Goal: Task Accomplishment & Management: Manage account settings

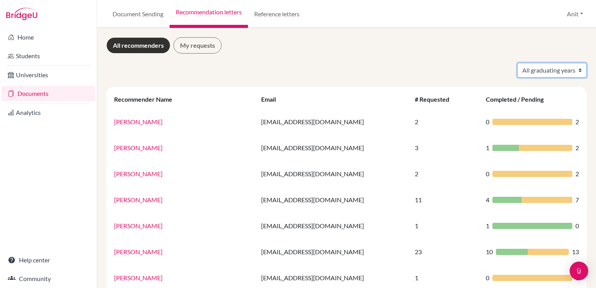
click at [556, 67] on select "All graduating years 2020 2021 2022 2023 2024 2025 2026 2027 2028" at bounding box center [551, 70] width 69 height 15
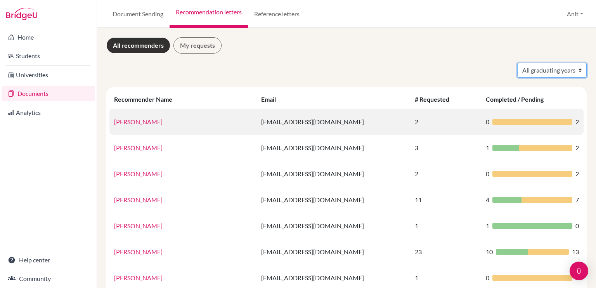
select select "2026"
click at [517, 63] on select "All graduating years 2020 2021 2022 2023 2024 2025 2026 2027 2028" at bounding box center [551, 70] width 69 height 15
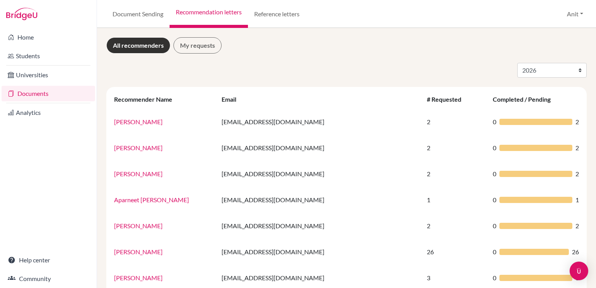
select select "2026"
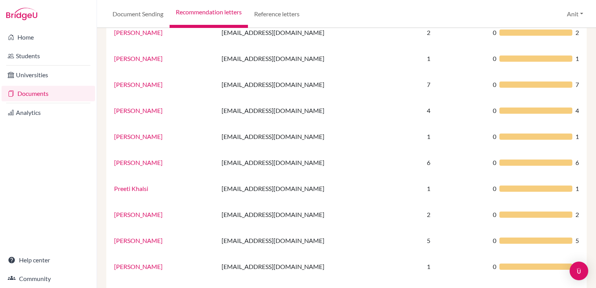
scroll to position [513, 0]
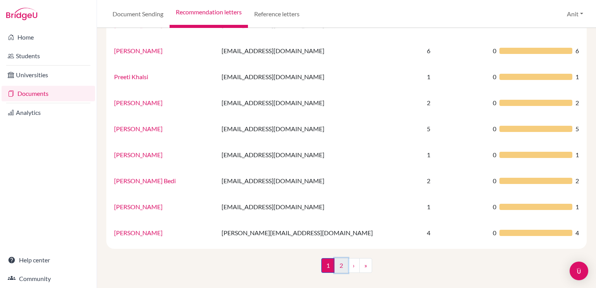
click at [338, 268] on link "2" at bounding box center [341, 265] width 14 height 15
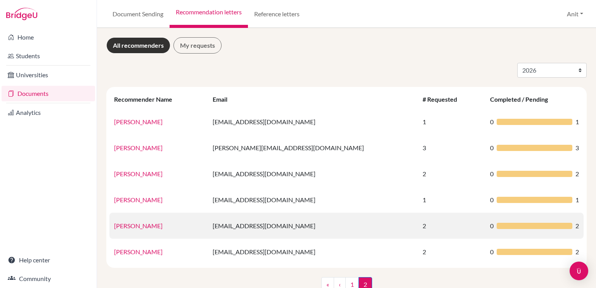
scroll to position [19, 0]
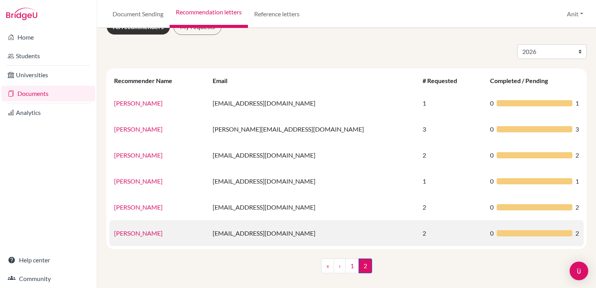
click at [131, 232] on link "Tulika Pushkarna" at bounding box center [138, 232] width 48 height 7
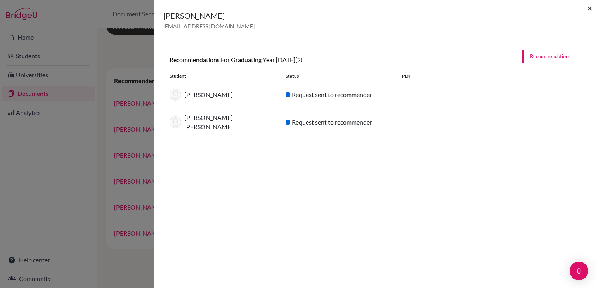
click at [590, 10] on span "×" at bounding box center [589, 7] width 5 height 11
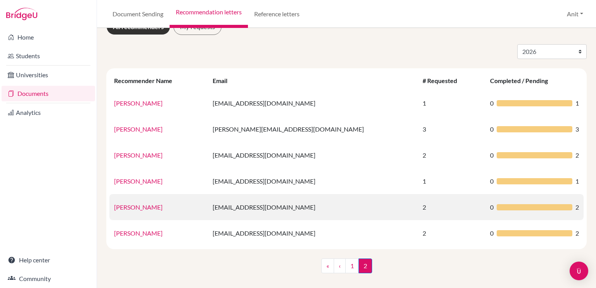
click at [138, 207] on link "Suresh Saini" at bounding box center [138, 206] width 48 height 7
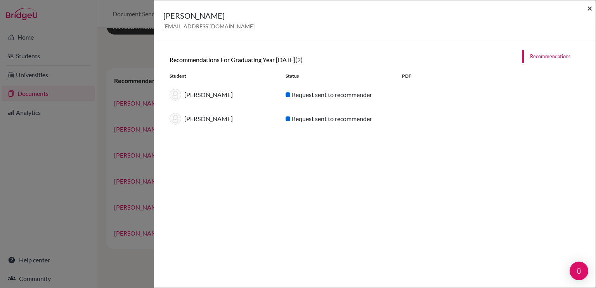
click at [590, 11] on span "×" at bounding box center [589, 7] width 5 height 11
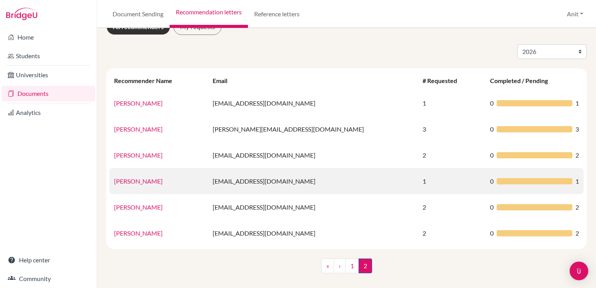
click at [146, 181] on link "Sumita Verma" at bounding box center [138, 180] width 48 height 7
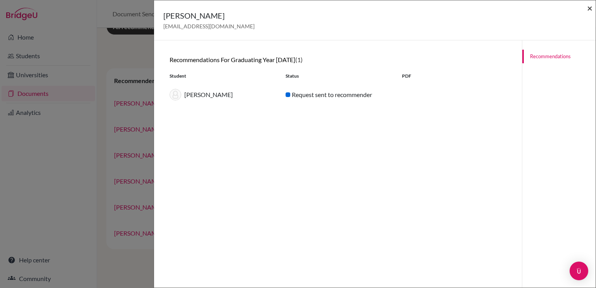
click at [589, 7] on span "×" at bounding box center [589, 7] width 5 height 11
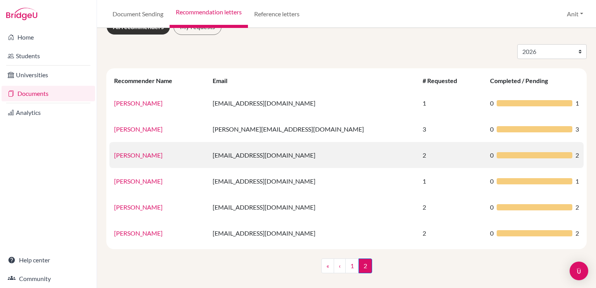
click at [141, 157] on link "Shivani Dwivedi" at bounding box center [138, 154] width 48 height 7
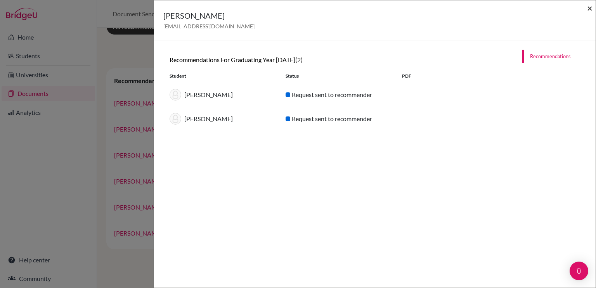
click at [589, 12] on span "×" at bounding box center [589, 7] width 5 height 11
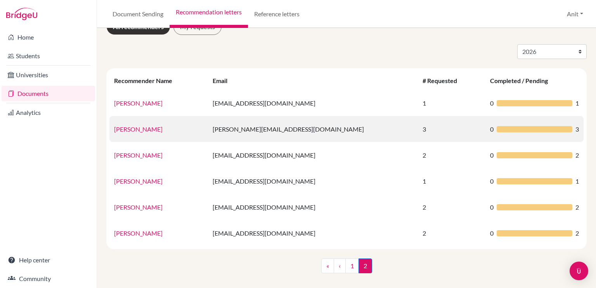
click at [144, 131] on link "Samidhi Bhardwaj" at bounding box center [138, 128] width 48 height 7
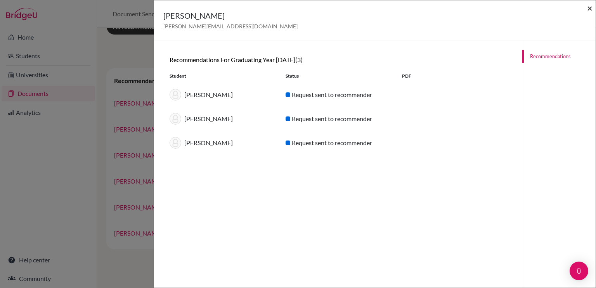
click at [588, 7] on span "×" at bounding box center [589, 7] width 5 height 11
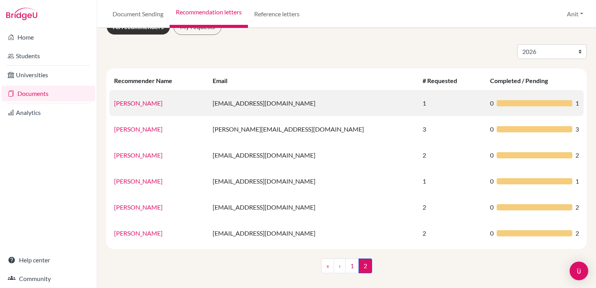
click at [132, 106] on link "Rohit Rana" at bounding box center [138, 102] width 48 height 7
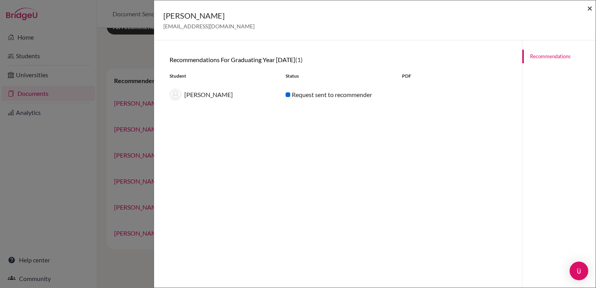
click at [588, 7] on span "×" at bounding box center [589, 7] width 5 height 11
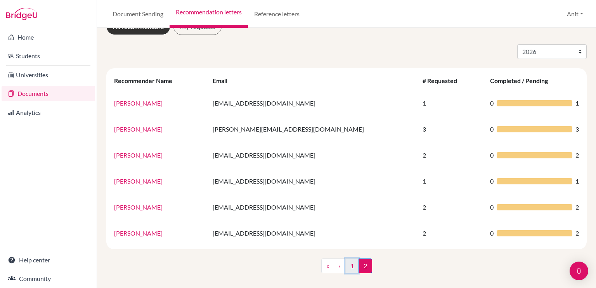
click at [348, 259] on link "1" at bounding box center [352, 265] width 14 height 15
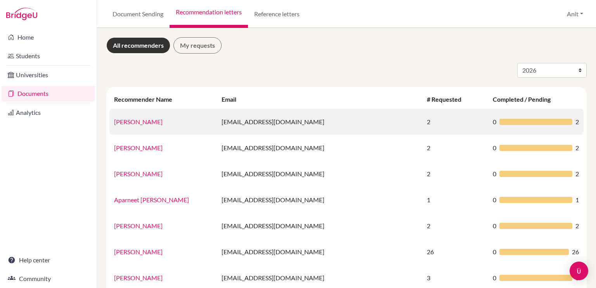
click at [130, 124] on link "Aarav Gupta" at bounding box center [138, 121] width 48 height 7
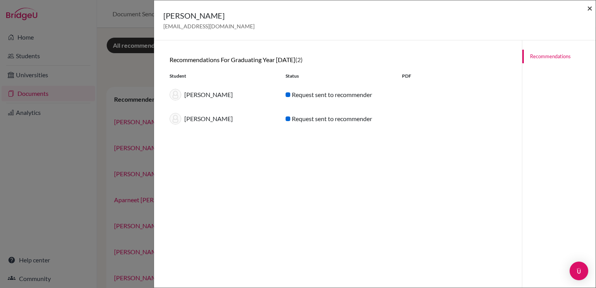
click at [589, 9] on span "×" at bounding box center [589, 7] width 5 height 11
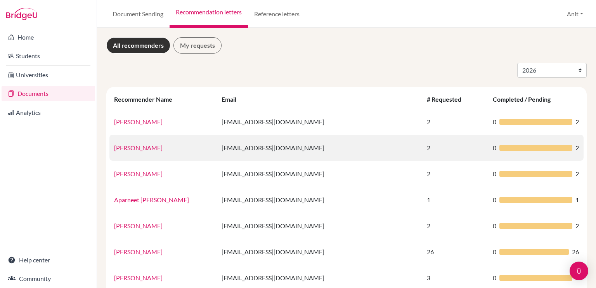
click at [130, 150] on link "Agrima Gandhi" at bounding box center [138, 147] width 48 height 7
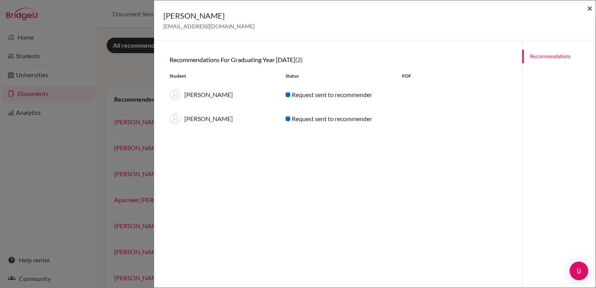
click at [589, 6] on span "×" at bounding box center [589, 7] width 5 height 11
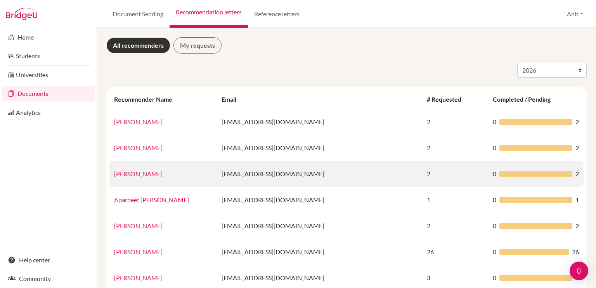
click at [131, 175] on link "[PERSON_NAME]" at bounding box center [138, 173] width 48 height 7
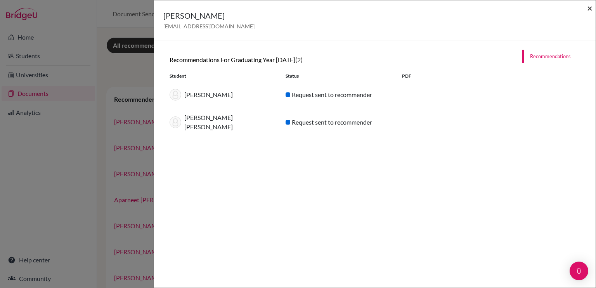
click at [589, 12] on span "×" at bounding box center [589, 7] width 5 height 11
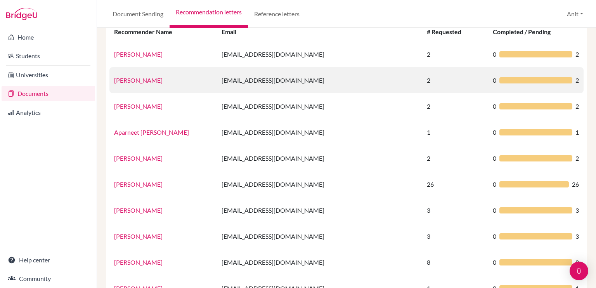
scroll to position [68, 0]
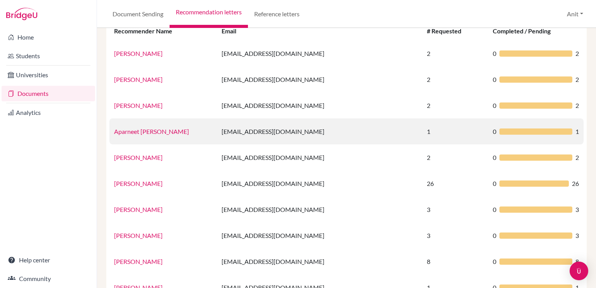
click at [127, 130] on link "Aparneet Mann" at bounding box center [151, 131] width 75 height 7
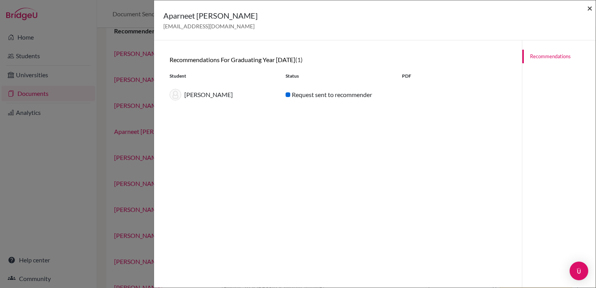
click at [589, 9] on span "×" at bounding box center [589, 7] width 5 height 11
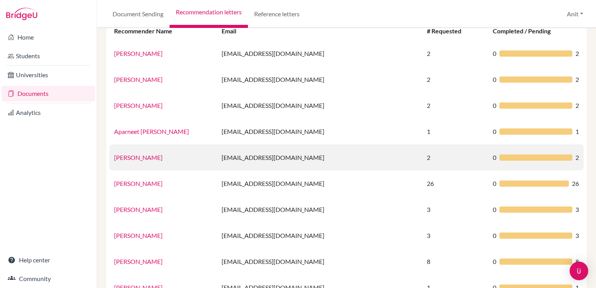
click at [151, 159] on link "Ms Arshpreet Kaur" at bounding box center [138, 157] width 48 height 7
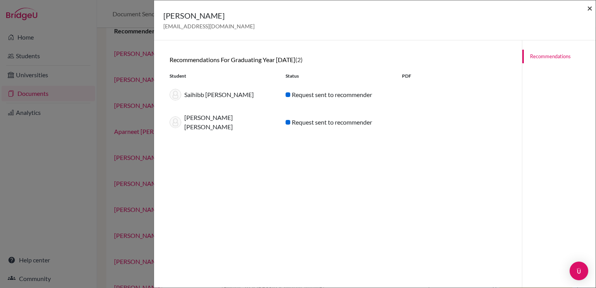
click at [589, 10] on span "×" at bounding box center [589, 7] width 5 height 11
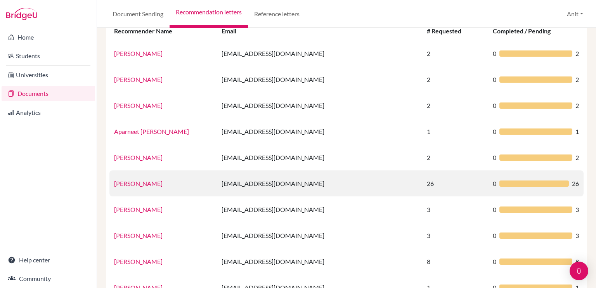
click at [145, 183] on link "Ms.Deepali Aggarwal" at bounding box center [138, 183] width 48 height 7
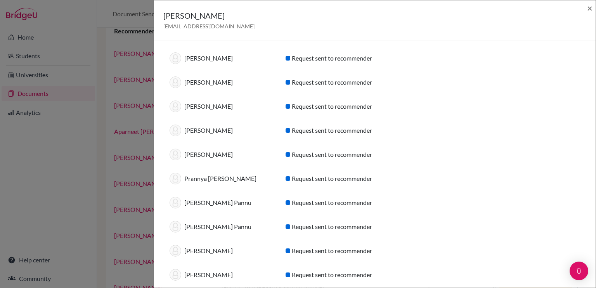
scroll to position [445, 0]
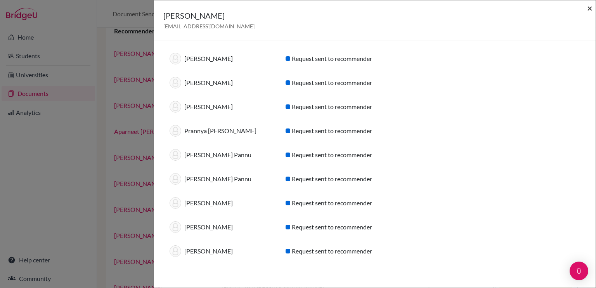
click at [591, 8] on span "×" at bounding box center [589, 7] width 5 height 11
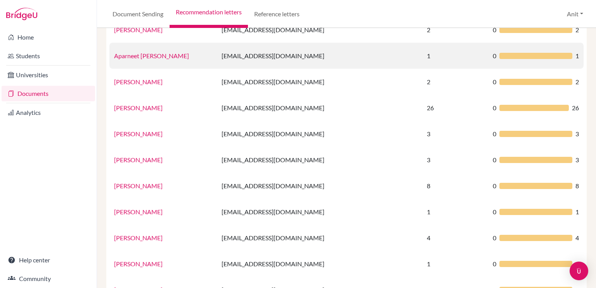
scroll to position [160, 0]
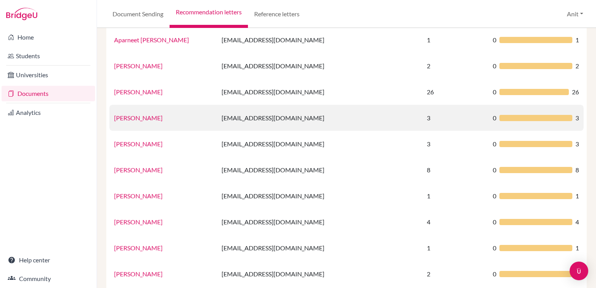
click at [144, 116] on link "Sharanya Goel" at bounding box center [138, 117] width 48 height 7
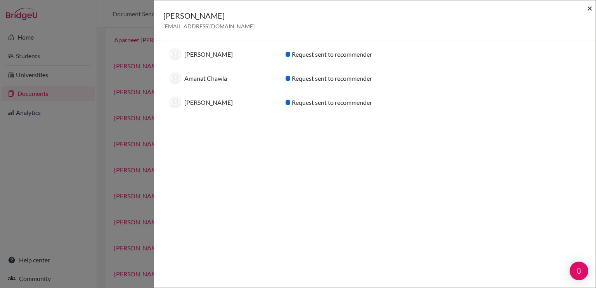
click at [589, 7] on span "×" at bounding box center [589, 7] width 5 height 11
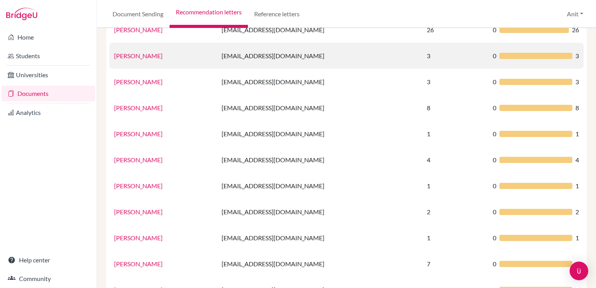
scroll to position [228, 0]
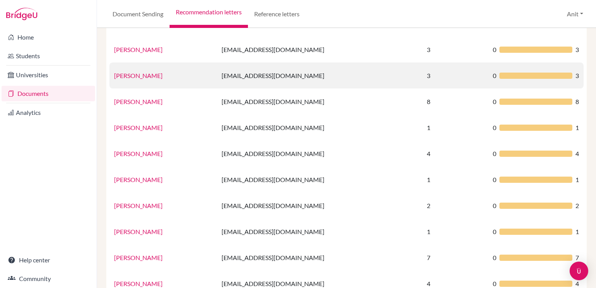
click at [145, 77] on link "Garima Wadhwa" at bounding box center [138, 75] width 48 height 7
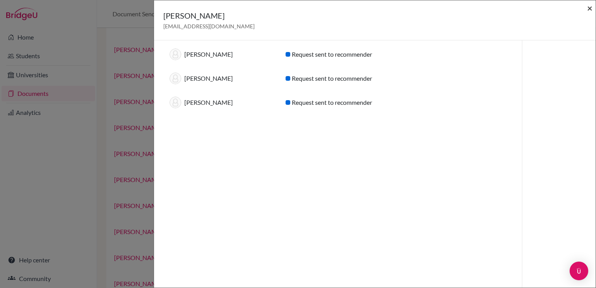
click at [589, 9] on span "×" at bounding box center [589, 7] width 5 height 11
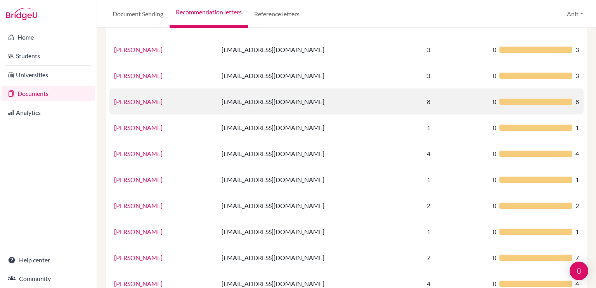
click at [150, 103] on link "Gaythri Thirumalai" at bounding box center [138, 101] width 48 height 7
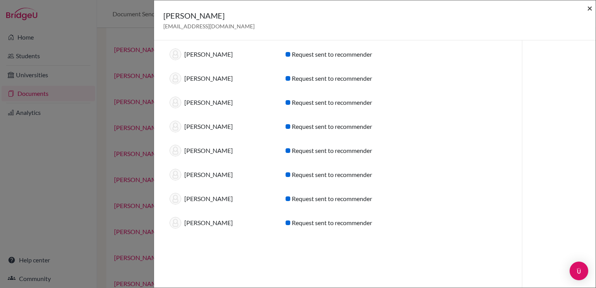
click at [592, 9] on span "×" at bounding box center [589, 7] width 5 height 11
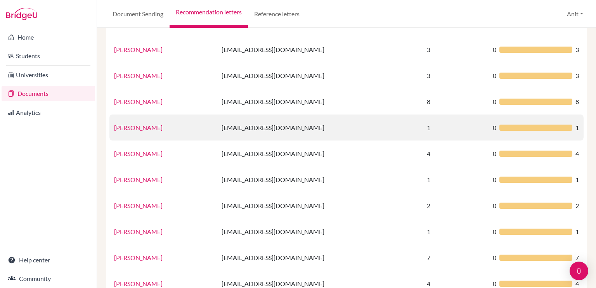
click at [140, 130] on link "Gayatri Mehta" at bounding box center [138, 127] width 48 height 7
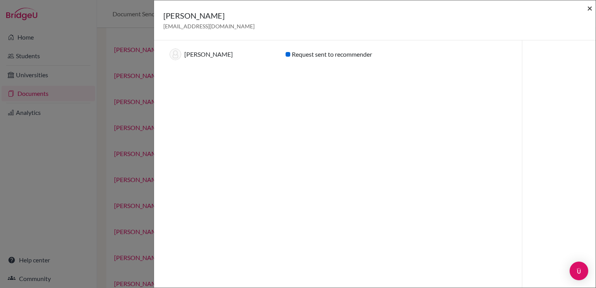
click at [589, 8] on span "×" at bounding box center [589, 7] width 5 height 11
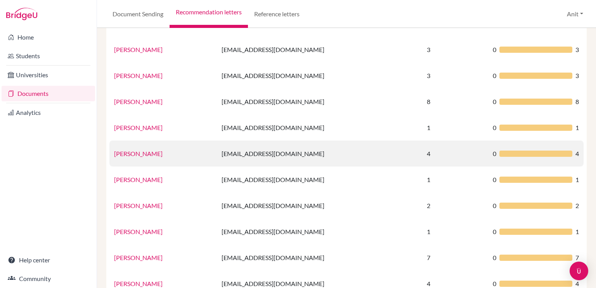
click at [137, 152] on link "Ms Geeta Passi" at bounding box center [138, 153] width 48 height 7
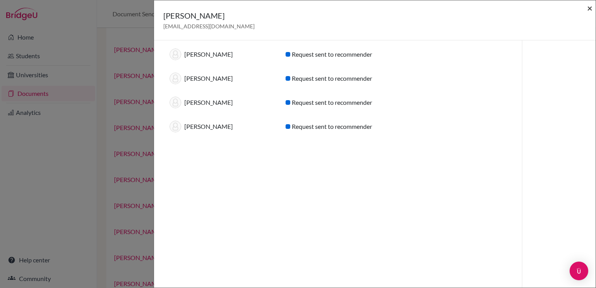
click at [591, 7] on span "×" at bounding box center [589, 7] width 5 height 11
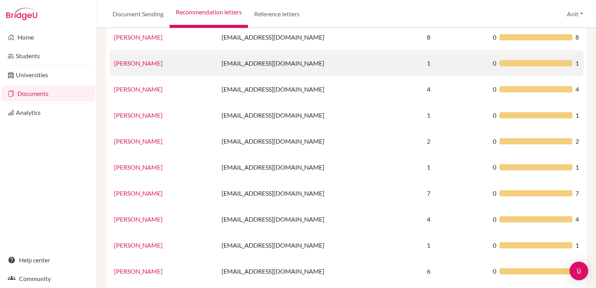
scroll to position [299, 0]
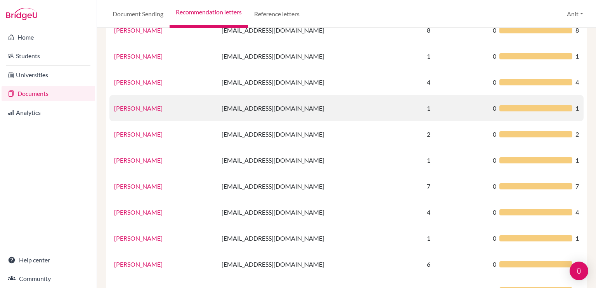
click at [127, 107] on link "Jasleen Kaur" at bounding box center [138, 107] width 48 height 7
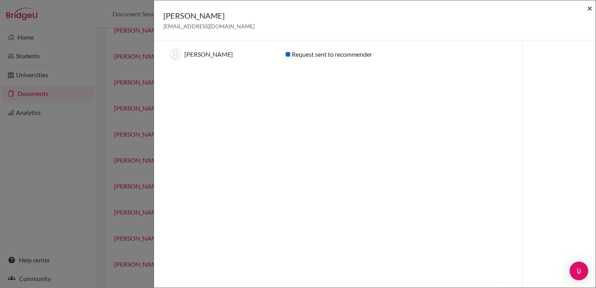
click at [589, 10] on span "×" at bounding box center [589, 7] width 5 height 11
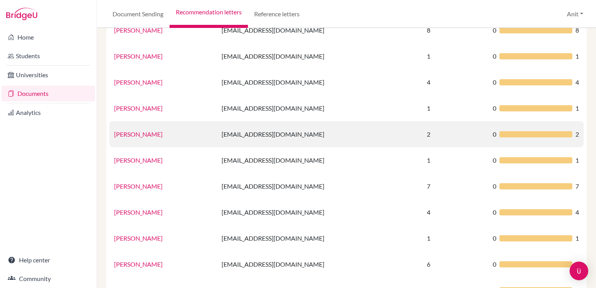
click at [142, 136] on link "Sharanya Goel" at bounding box center [138, 133] width 48 height 7
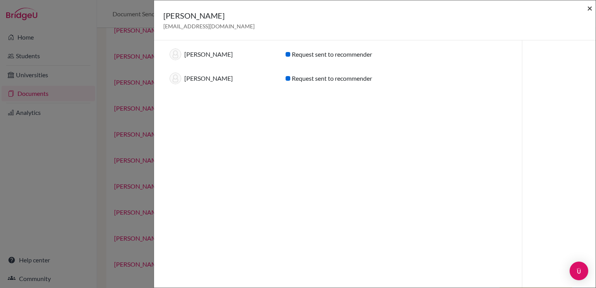
click at [589, 10] on span "×" at bounding box center [589, 7] width 5 height 11
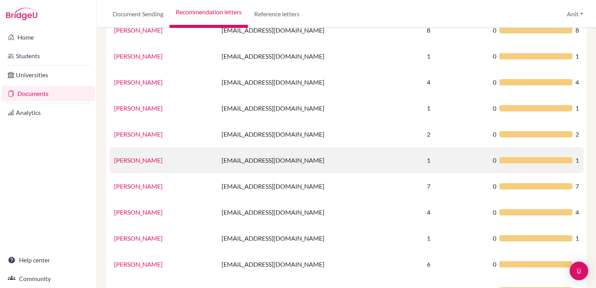
click at [132, 161] on link "Monica Pandey" at bounding box center [138, 159] width 48 height 7
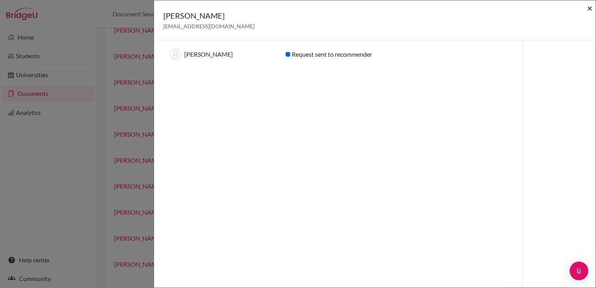
click at [589, 6] on span "×" at bounding box center [589, 7] width 5 height 11
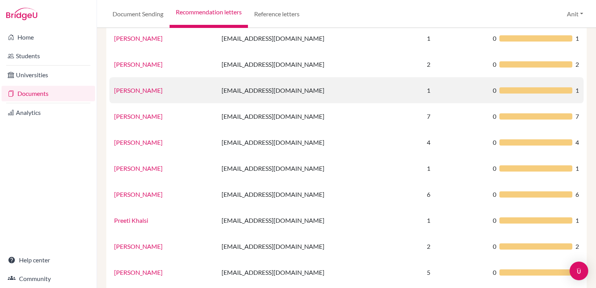
scroll to position [371, 0]
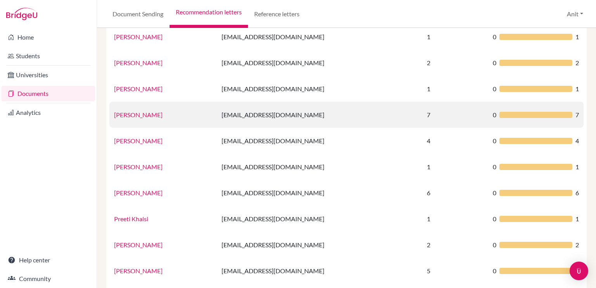
click at [127, 117] on link "Monika Trigotra" at bounding box center [138, 114] width 48 height 7
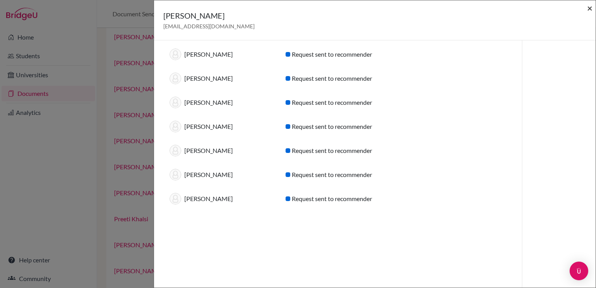
click at [589, 7] on span "×" at bounding box center [589, 7] width 5 height 11
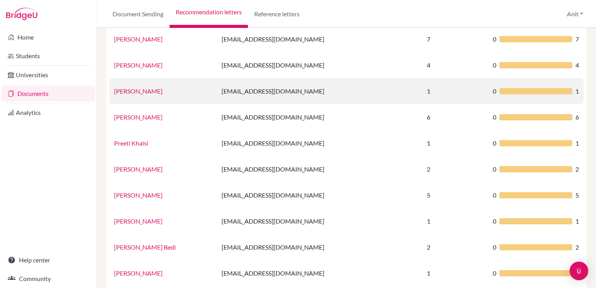
scroll to position [447, 0]
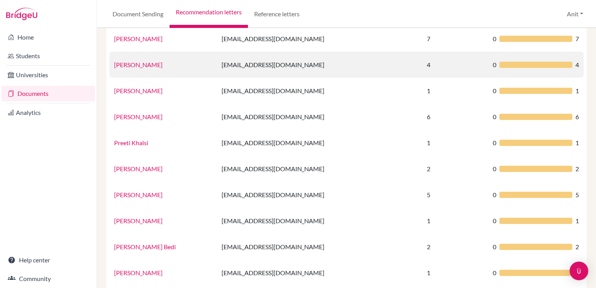
click at [135, 68] on link "Namrata Sharma" at bounding box center [138, 64] width 48 height 7
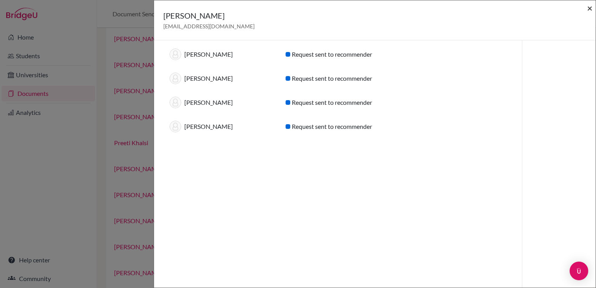
click at [591, 9] on span "×" at bounding box center [589, 7] width 5 height 11
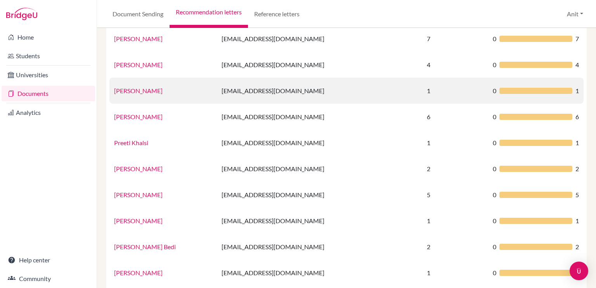
click at [139, 91] on link "Neelima Singh" at bounding box center [138, 90] width 48 height 7
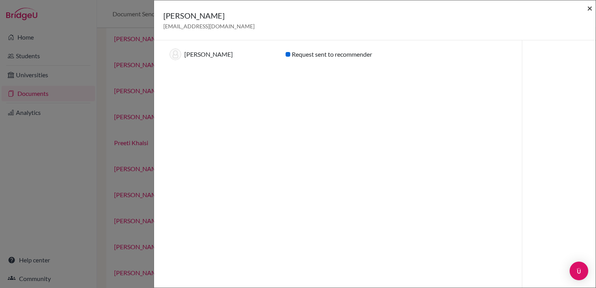
click at [589, 7] on span "×" at bounding box center [589, 7] width 5 height 11
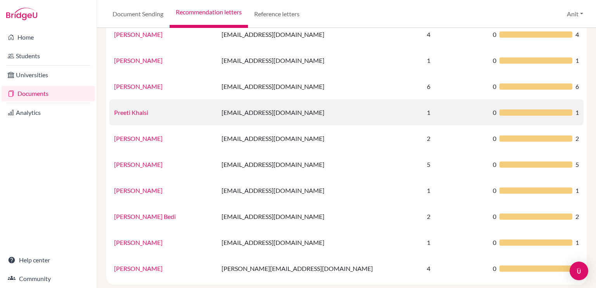
scroll to position [479, 0]
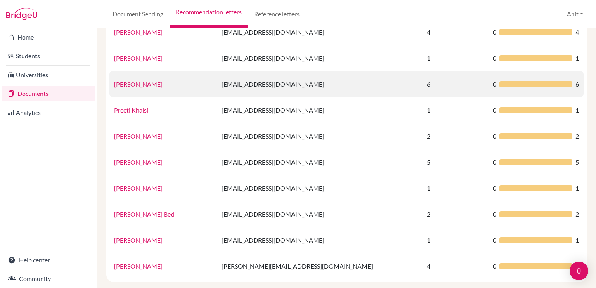
click at [137, 86] on link "Sharanya Goel" at bounding box center [138, 83] width 48 height 7
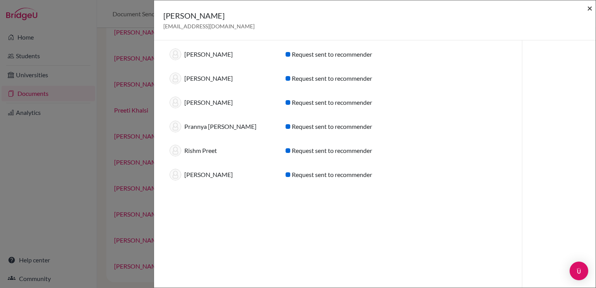
click at [591, 7] on span "×" at bounding box center [589, 7] width 5 height 11
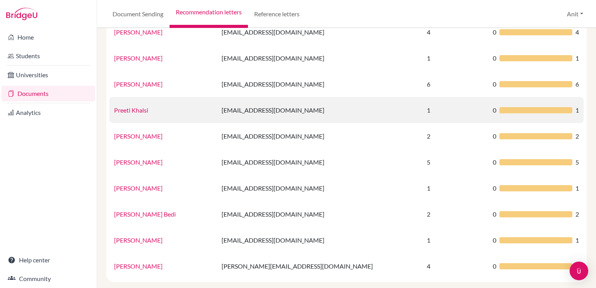
click at [141, 112] on link "Preeti Khalsi" at bounding box center [131, 109] width 34 height 7
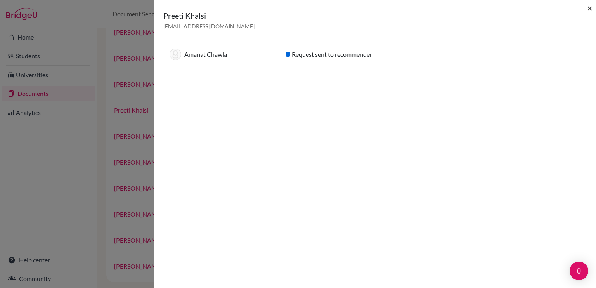
click at [590, 10] on span "×" at bounding box center [589, 7] width 5 height 11
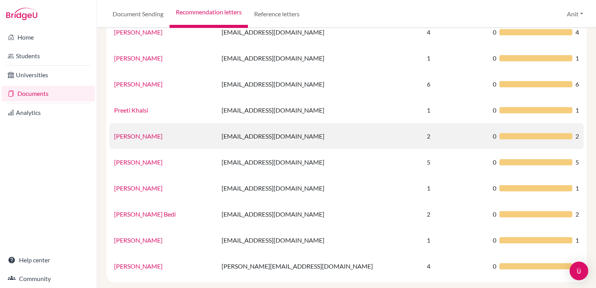
click at [136, 139] on link "Preeti Walia" at bounding box center [138, 135] width 48 height 7
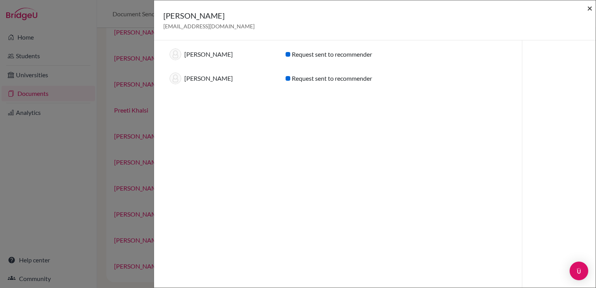
click at [591, 9] on span "×" at bounding box center [589, 7] width 5 height 11
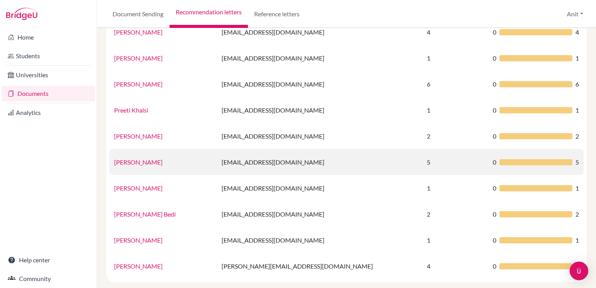
click at [125, 161] on link "Puja Goyal" at bounding box center [138, 161] width 48 height 7
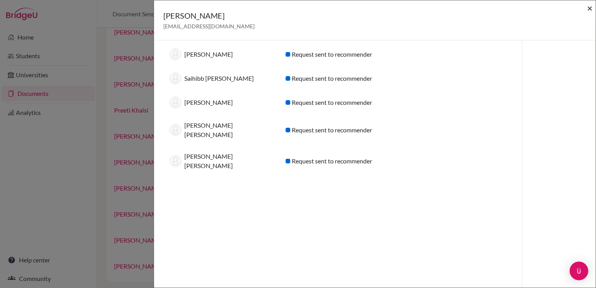
click at [591, 8] on span "×" at bounding box center [589, 7] width 5 height 11
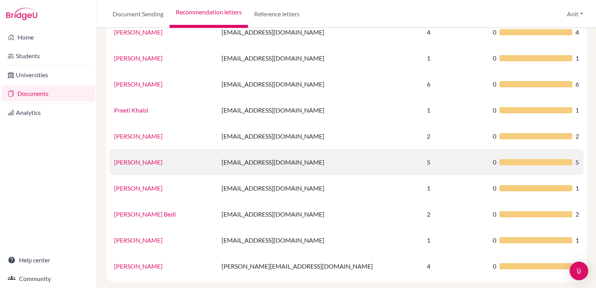
scroll to position [513, 0]
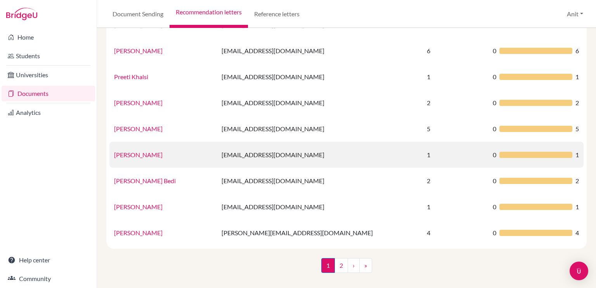
click at [142, 157] on link "Rajinder Kaur" at bounding box center [138, 154] width 48 height 7
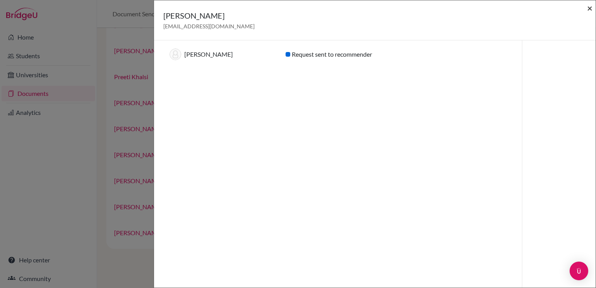
click at [590, 10] on span "×" at bounding box center [589, 7] width 5 height 11
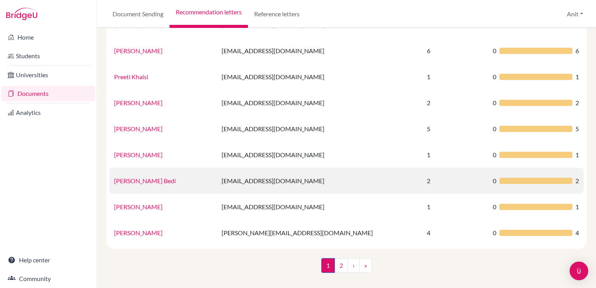
click at [127, 179] on link "Ramanjot Kaur Bedi" at bounding box center [145, 180] width 62 height 7
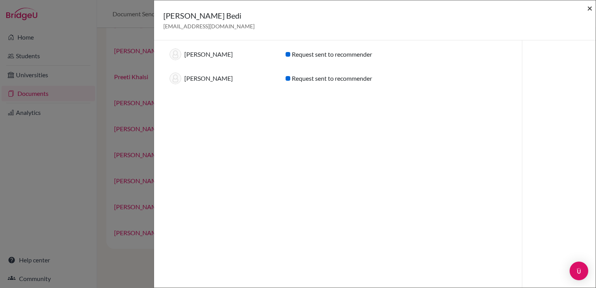
click at [591, 6] on span "×" at bounding box center [589, 7] width 5 height 11
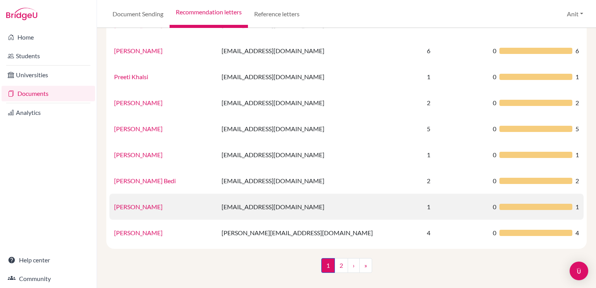
click at [140, 207] on link "Ms. Ramanjot Kaur" at bounding box center [138, 206] width 48 height 7
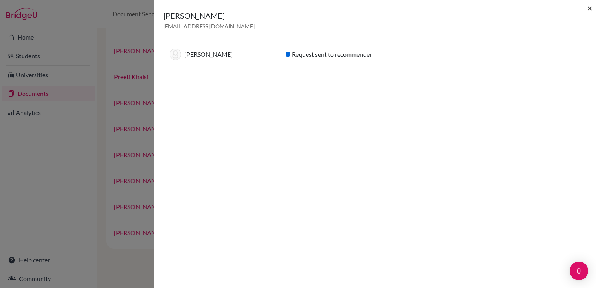
click at [591, 7] on span "×" at bounding box center [589, 7] width 5 height 11
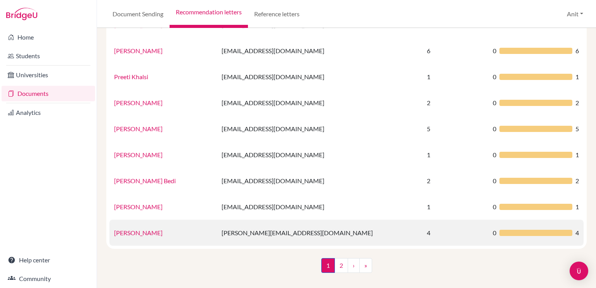
click at [130, 233] on link "Rohit Gupta" at bounding box center [138, 232] width 48 height 7
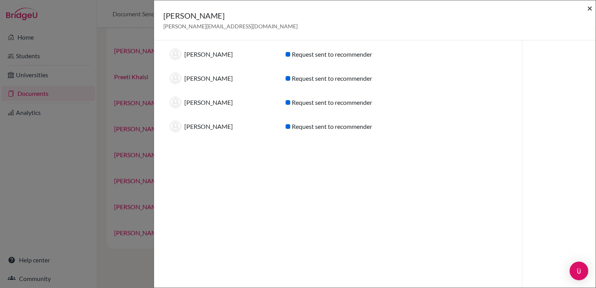
click at [591, 10] on span "×" at bounding box center [589, 7] width 5 height 11
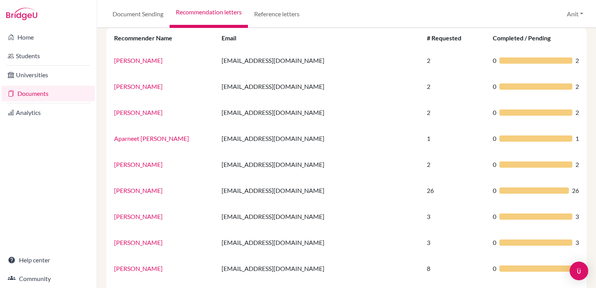
scroll to position [0, 0]
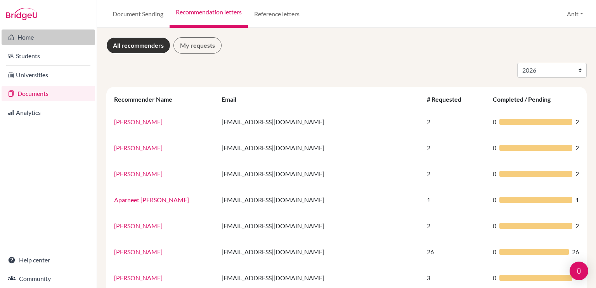
click at [25, 32] on link "Home" at bounding box center [48, 37] width 93 height 16
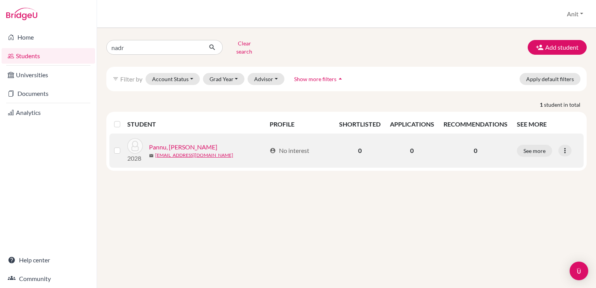
click at [172, 144] on link "Pannu, Nadr Kaur" at bounding box center [183, 146] width 68 height 9
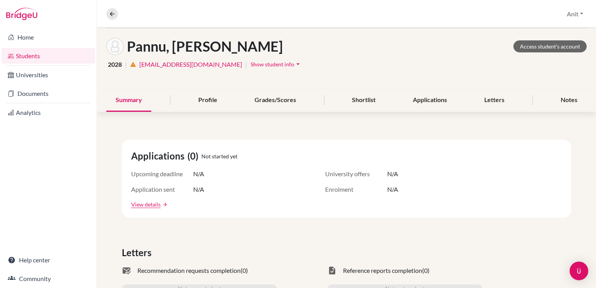
scroll to position [34, 0]
click at [565, 109] on div "Notes" at bounding box center [568, 99] width 35 height 23
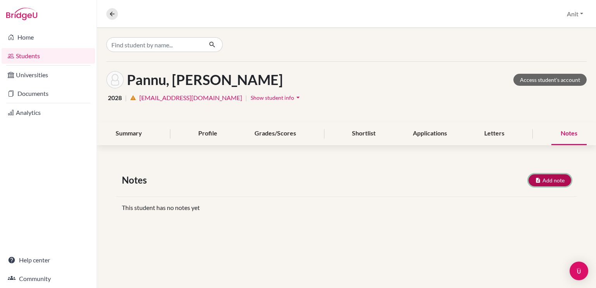
click at [548, 179] on button "Add note" at bounding box center [549, 180] width 43 height 12
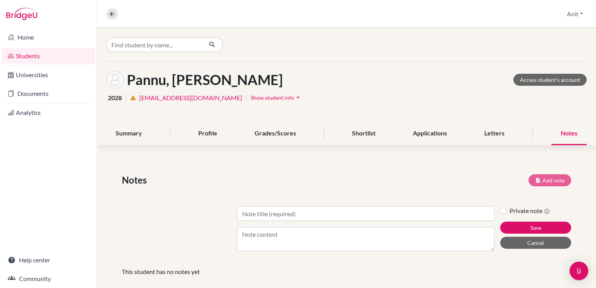
click at [509, 209] on label "Private note" at bounding box center [529, 210] width 40 height 9
click at [500, 209] on input "Private note" at bounding box center [503, 210] width 6 height 8
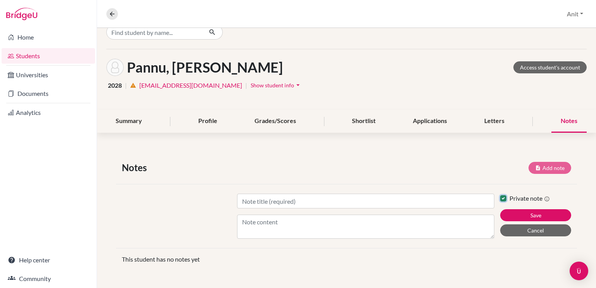
scroll to position [12, 0]
click at [536, 198] on label "Private note" at bounding box center [529, 198] width 40 height 9
click at [506, 198] on input "Private note" at bounding box center [503, 198] width 6 height 8
checkbox input "false"
click at [111, 12] on icon at bounding box center [112, 13] width 7 height 7
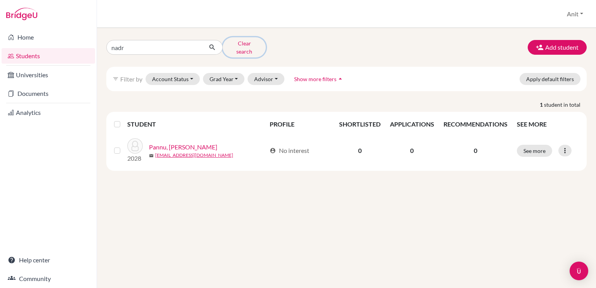
click at [242, 43] on button "Clear search" at bounding box center [244, 47] width 43 height 20
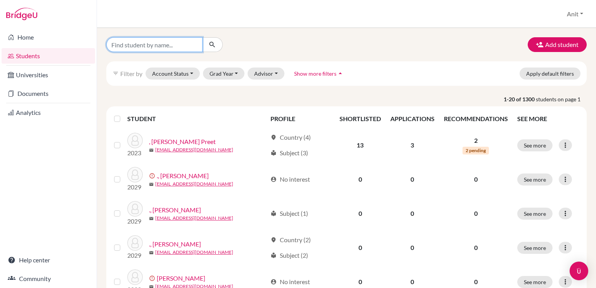
click at [144, 45] on input "Find student by name..." at bounding box center [154, 44] width 96 height 15
type input "angelina"
click button "submit" at bounding box center [212, 44] width 21 height 15
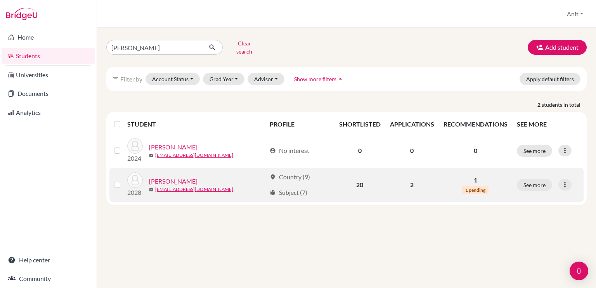
click at [178, 178] on link "[PERSON_NAME]" at bounding box center [173, 180] width 48 height 9
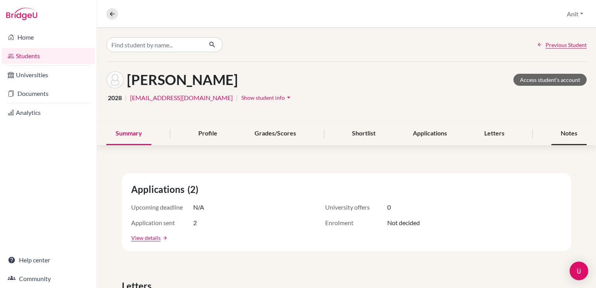
click at [558, 137] on div "Notes" at bounding box center [568, 133] width 35 height 23
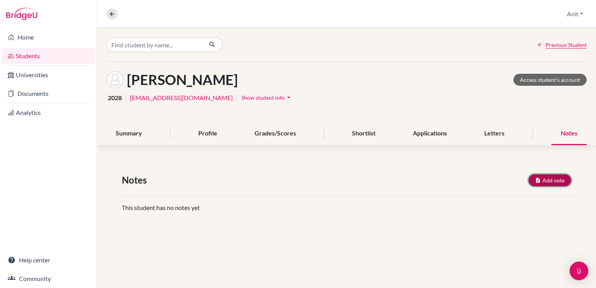
click at [557, 178] on button "Add note" at bounding box center [549, 180] width 43 height 12
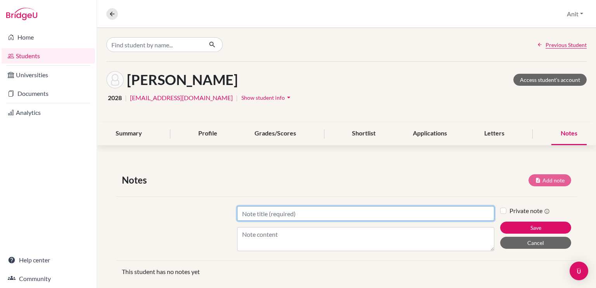
click at [293, 212] on input "Title" at bounding box center [365, 213] width 257 height 15
type input "Meeting note 2025"
click at [500, 221] on button "Save" at bounding box center [535, 227] width 71 height 12
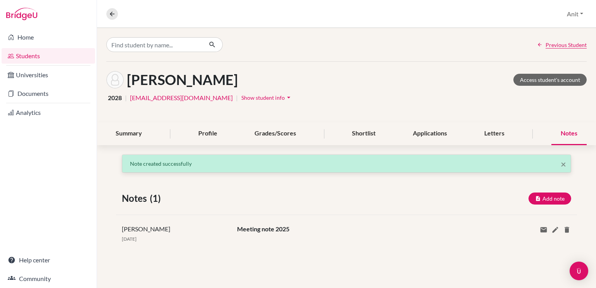
click at [282, 242] on div "× Note created successfully Notes (1) Add note Title Content Private note Save …" at bounding box center [346, 212] width 499 height 116
click at [553, 231] on icon at bounding box center [555, 230] width 8 height 8
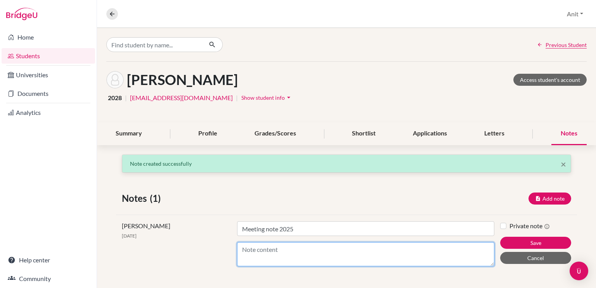
click at [312, 246] on textarea "Content" at bounding box center [365, 254] width 257 height 24
type textarea "Group 3"
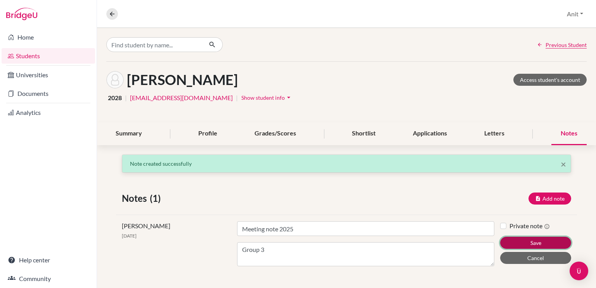
click at [532, 243] on button "Save" at bounding box center [535, 243] width 71 height 12
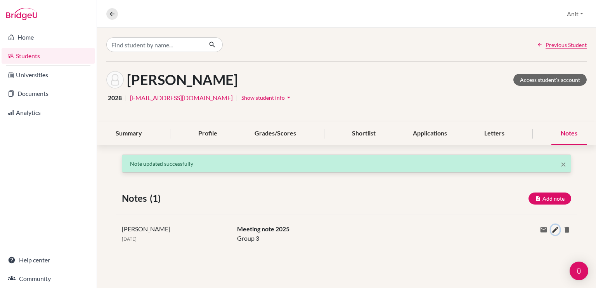
click at [552, 228] on icon at bounding box center [555, 230] width 8 height 8
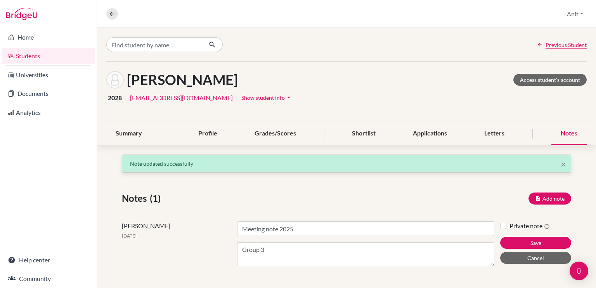
click at [509, 223] on label "Private note" at bounding box center [529, 225] width 40 height 9
click at [500, 223] on input "Private note" at bounding box center [503, 225] width 6 height 8
checkbox input "true"
click at [517, 243] on button "Save" at bounding box center [535, 243] width 71 height 12
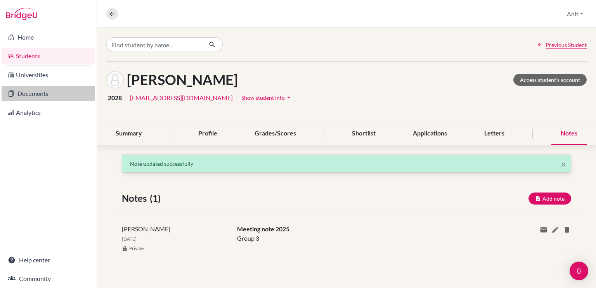
click at [26, 97] on link "Documents" at bounding box center [48, 94] width 93 height 16
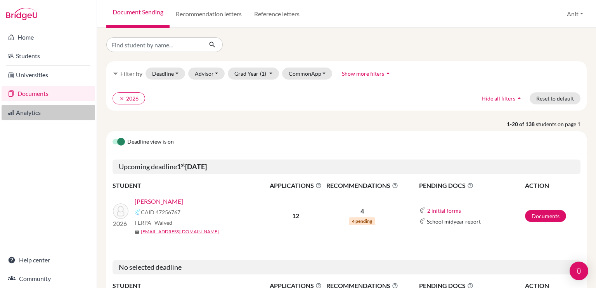
click at [39, 113] on link "Analytics" at bounding box center [48, 113] width 93 height 16
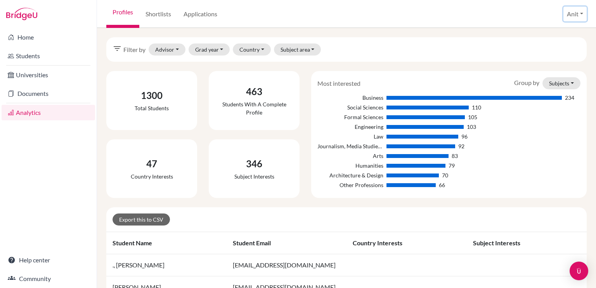
click at [580, 15] on button "Anit" at bounding box center [574, 14] width 23 height 15
click at [538, 30] on link "Profile" at bounding box center [557, 31] width 61 height 12
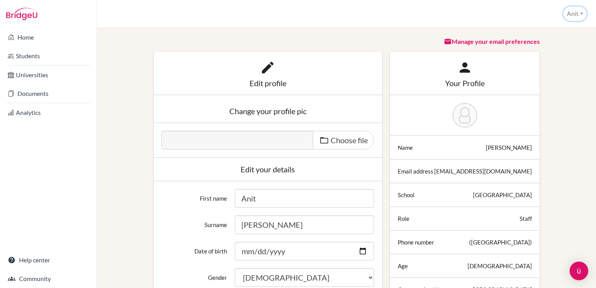
click at [579, 8] on button "Anit" at bounding box center [574, 14] width 23 height 14
click at [548, 48] on link "School Settings" at bounding box center [555, 44] width 61 height 12
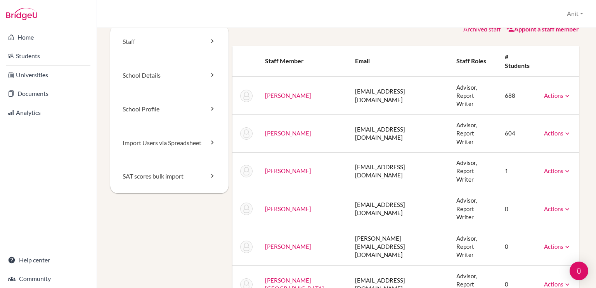
scroll to position [17, 0]
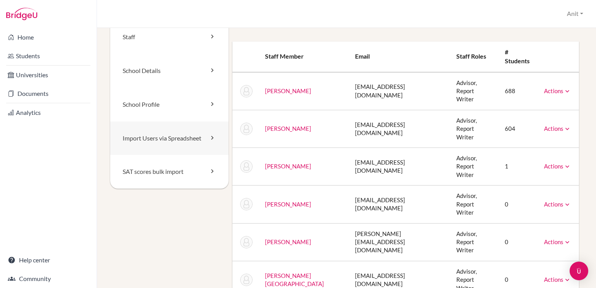
click at [209, 137] on icon at bounding box center [212, 138] width 8 height 8
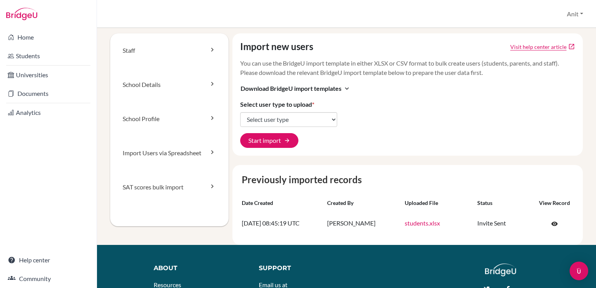
scroll to position [1, 0]
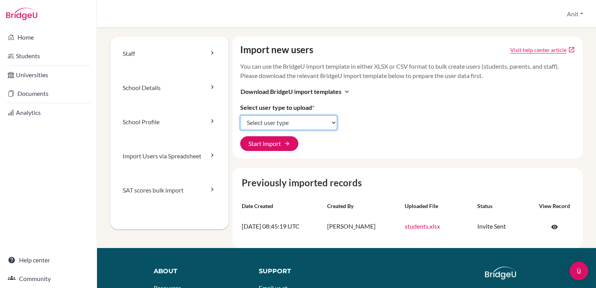
click at [332, 122] on select "Select user type Students Students and parents Parents Advisors Report writers" at bounding box center [288, 122] width 97 height 15
select select "students"
click at [240, 115] on select "Select user type Students Students and parents Parents Advisors Report writers" at bounding box center [288, 122] width 97 height 15
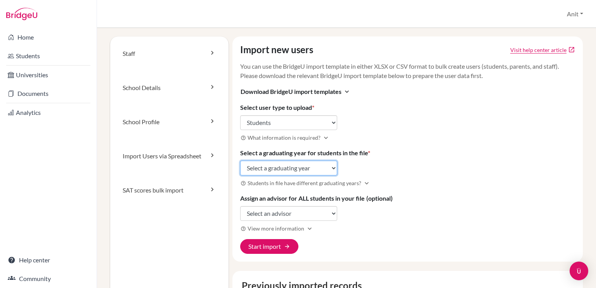
click at [323, 163] on select "Select a graduating year 2024 2025 2026 2027 2028 2029" at bounding box center [288, 168] width 97 height 15
click at [240, 161] on select "Select a graduating year 2024 2025 2026 2027 2028 2029" at bounding box center [288, 168] width 97 height 15
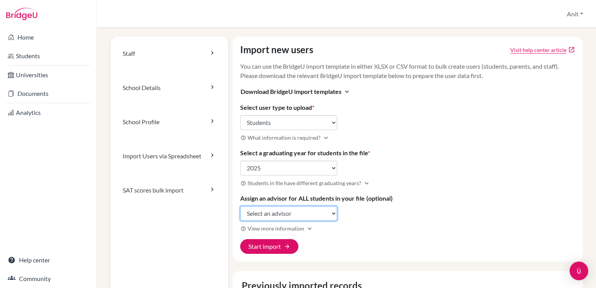
click at [296, 209] on select "Select an advisor Deepali Aggarwal Nisha Kaul Namrata Sharma Amrita Singh Angel…" at bounding box center [288, 213] width 97 height 15
click at [240, 206] on select "Select an advisor Deepali Aggarwal Nisha Kaul Namrata Sharma Amrita Singh Angel…" at bounding box center [288, 213] width 97 height 15
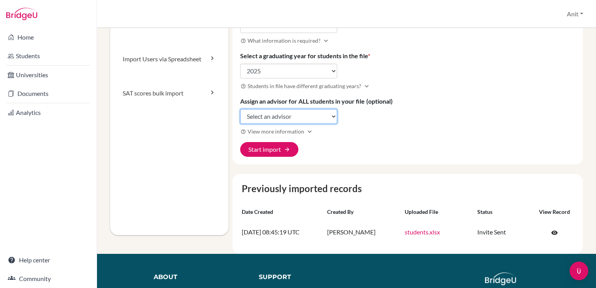
scroll to position [99, 0]
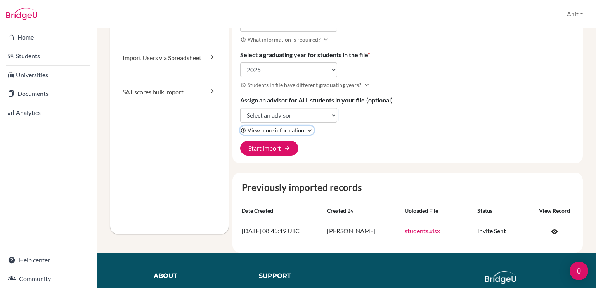
click at [306, 130] on icon "expand_more" at bounding box center [310, 130] width 8 height 8
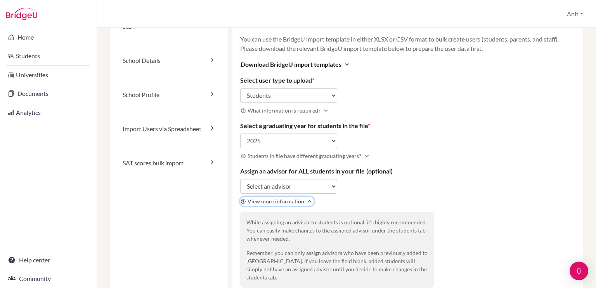
scroll to position [28, 0]
click at [330, 141] on select "Select a graduating year 2024 2025 2026 2027 2028 2029" at bounding box center [288, 140] width 97 height 15
click at [240, 133] on select "Select a graduating year 2024 2025 2026 2027 2028 2029" at bounding box center [288, 140] width 97 height 15
click at [324, 181] on select "Select an advisor Deepali Aggarwal Nisha Kaul Namrata Sharma Amrita Singh Angel…" at bounding box center [288, 186] width 97 height 15
click at [414, 116] on div "Import new users Visit help center article open_in_new You can use the BridgeU …" at bounding box center [407, 162] width 351 height 307
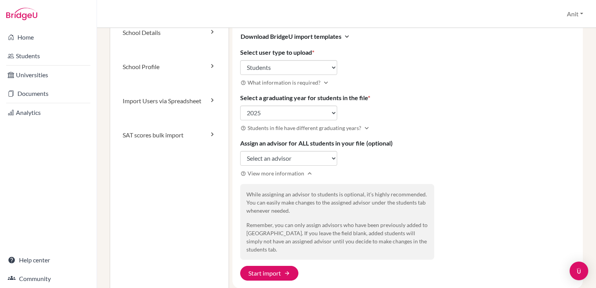
scroll to position [55, 0]
click at [315, 112] on select "Select a graduating year 2024 2025 2026 2027 2028 2029" at bounding box center [288, 113] width 97 height 15
select select "2028"
click at [240, 106] on select "Select a graduating year 2024 2025 2026 2027 2028 2029" at bounding box center [288, 113] width 97 height 15
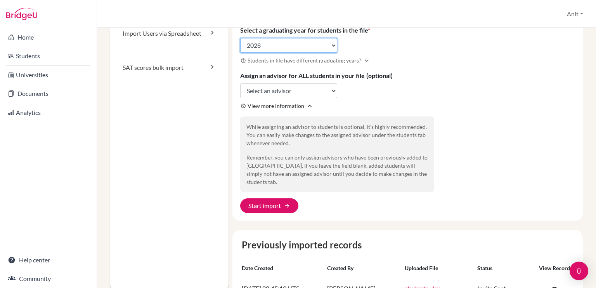
scroll to position [124, 0]
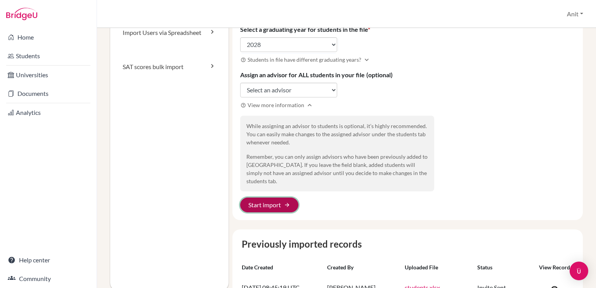
click at [264, 199] on button "Start import arrow_forward" at bounding box center [269, 204] width 58 height 15
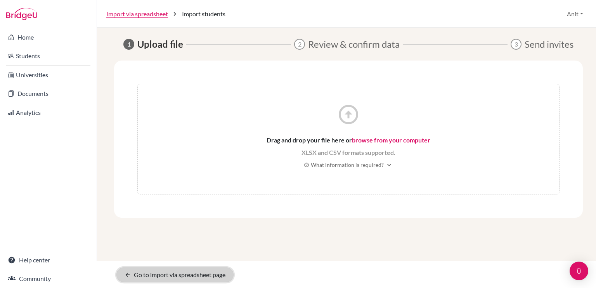
click at [126, 271] on icon "arrow_back" at bounding box center [127, 274] width 6 height 6
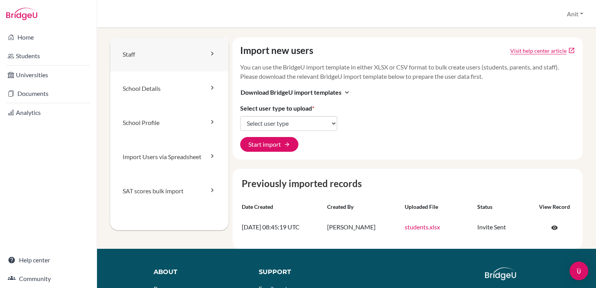
click at [185, 57] on link "Staff" at bounding box center [169, 54] width 118 height 34
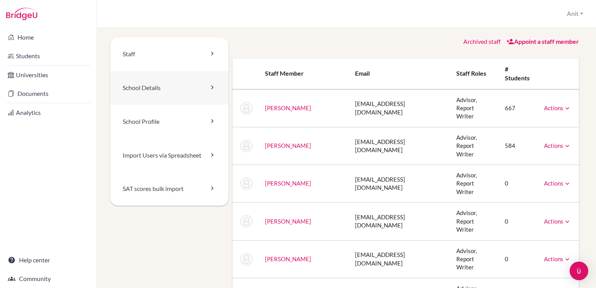
click at [212, 87] on icon at bounding box center [212, 87] width 8 height 8
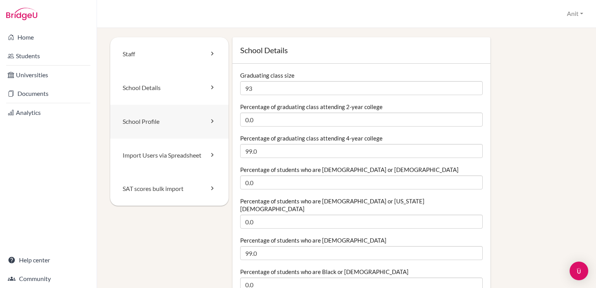
click at [212, 121] on icon at bounding box center [212, 121] width 8 height 8
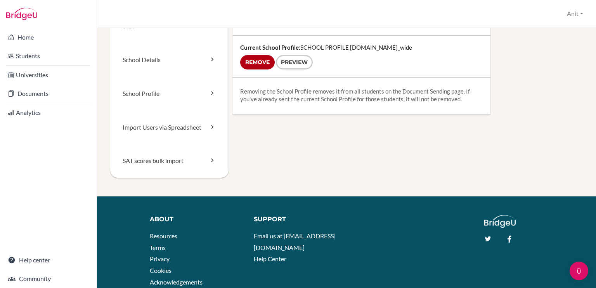
scroll to position [32, 0]
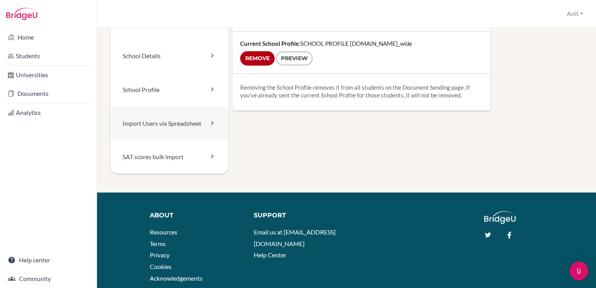
click at [210, 126] on icon at bounding box center [212, 123] width 8 height 8
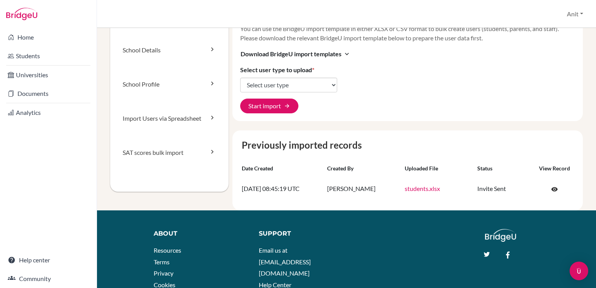
scroll to position [39, 0]
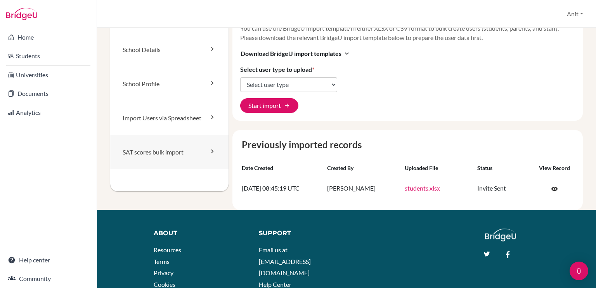
click at [212, 152] on icon at bounding box center [212, 151] width 8 height 8
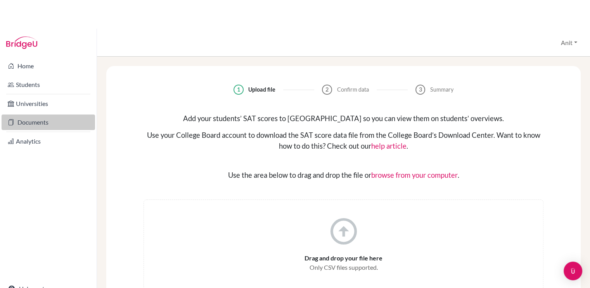
click at [44, 100] on link "Universities" at bounding box center [48, 104] width 93 height 16
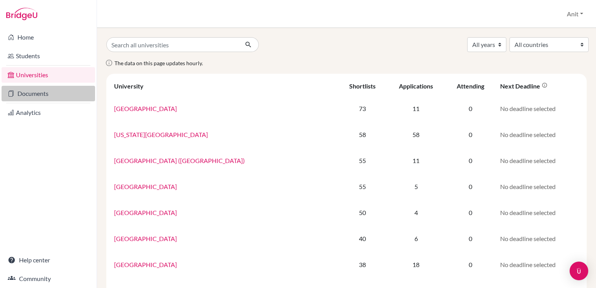
click at [41, 89] on link "Documents" at bounding box center [48, 94] width 93 height 16
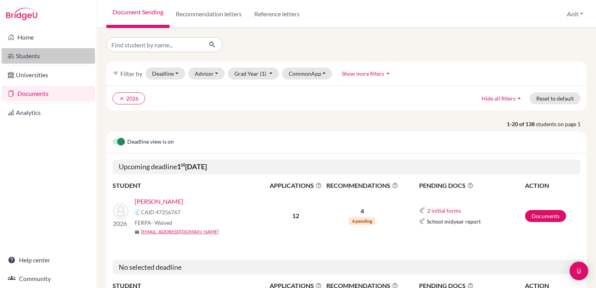
click at [37, 50] on link "Students" at bounding box center [48, 56] width 93 height 16
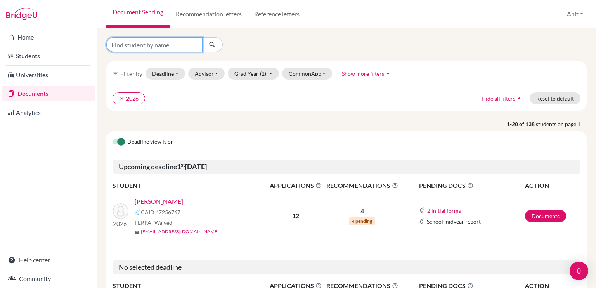
click at [161, 43] on input "Find student by name..." at bounding box center [154, 44] width 96 height 15
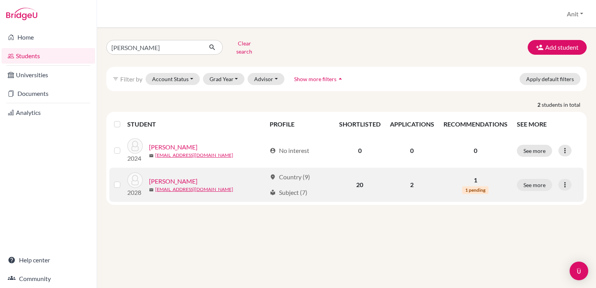
click at [178, 176] on link "[PERSON_NAME]" at bounding box center [173, 180] width 48 height 9
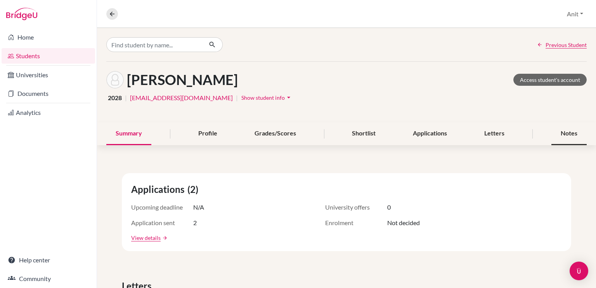
click at [567, 138] on div "Notes" at bounding box center [568, 133] width 35 height 23
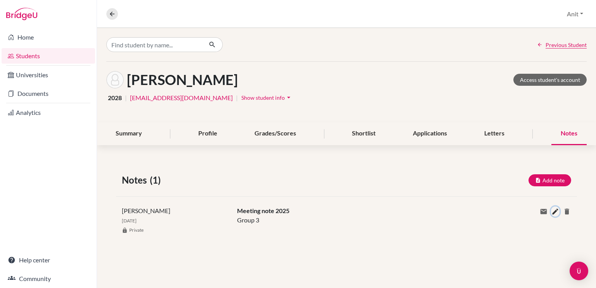
click at [555, 212] on icon at bounding box center [555, 211] width 8 height 8
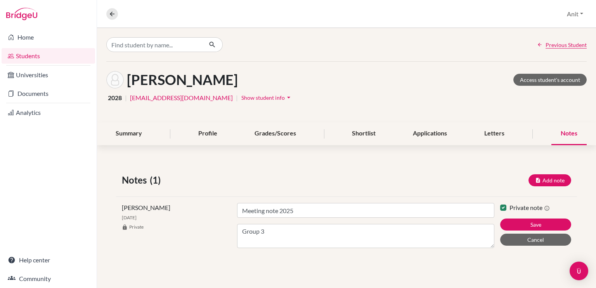
click at [509, 207] on label "Private note" at bounding box center [529, 207] width 40 height 9
click at [504, 207] on input "Private note" at bounding box center [503, 207] width 6 height 8
checkbox input "false"
click at [523, 225] on button "Save" at bounding box center [535, 224] width 71 height 12
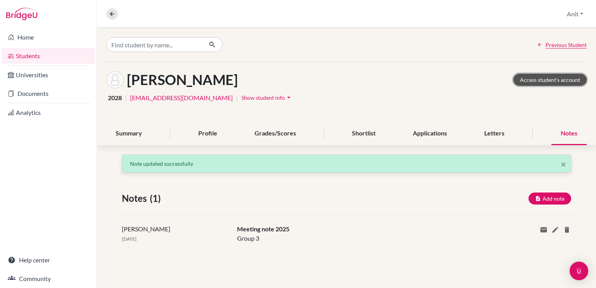
click at [557, 79] on link "Access student's account" at bounding box center [549, 80] width 73 height 12
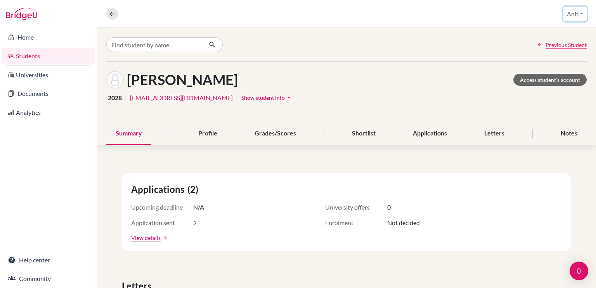
click at [585, 14] on button "Anit" at bounding box center [574, 14] width 23 height 15
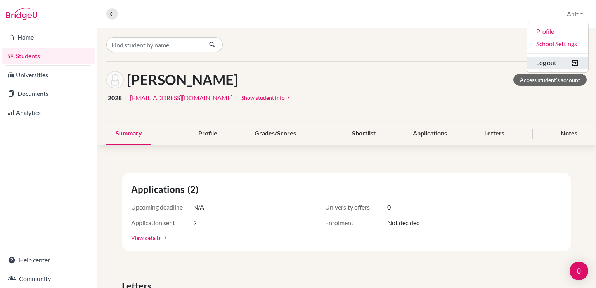
click at [560, 67] on button "Log out" at bounding box center [557, 63] width 61 height 12
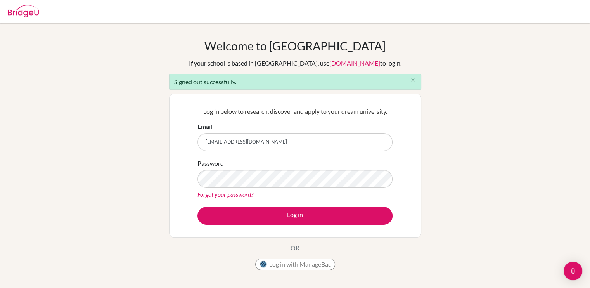
click at [293, 135] on input "[EMAIL_ADDRESS][DOMAIN_NAME]" at bounding box center [294, 142] width 195 height 18
type input "a"
type input "[EMAIL_ADDRESS][DOMAIN_NAME]"
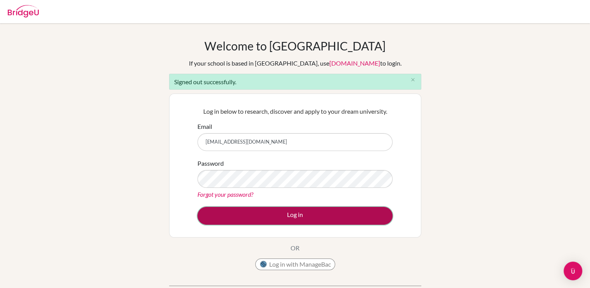
click at [220, 214] on button "Log in" at bounding box center [294, 216] width 195 height 18
